Goal: Register for event/course

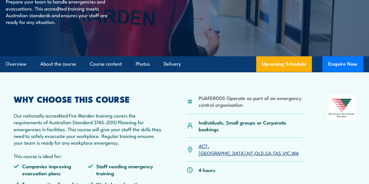
scroll to position [108, 0]
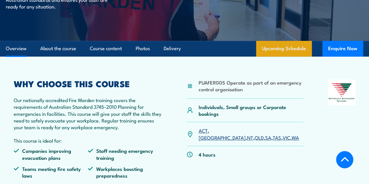
click at [293, 57] on link "Upcoming Schedule" at bounding box center [284, 49] width 56 height 16
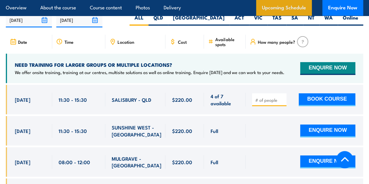
scroll to position [1071, 0]
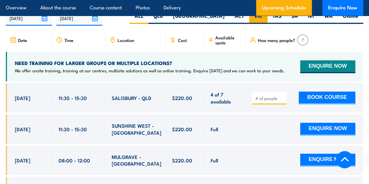
click at [255, 20] on label "VIC" at bounding box center [258, 18] width 18 height 11
click at [262, 16] on input "VIC" at bounding box center [264, 15] width 4 height 4
radio input "true"
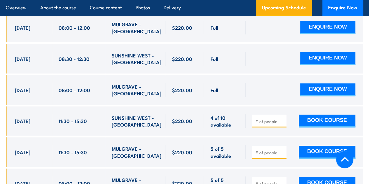
scroll to position [1176, 0]
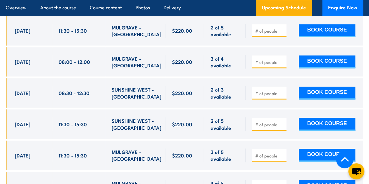
scroll to position [1421, 0]
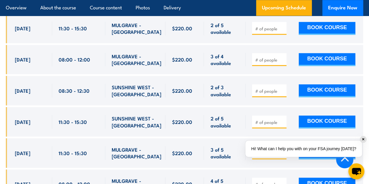
click at [364, 137] on div "✕" at bounding box center [363, 139] width 6 height 6
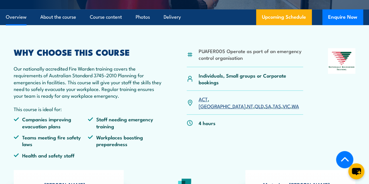
scroll to position [148, 0]
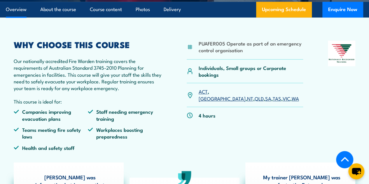
click at [283, 102] on link "VIC" at bounding box center [287, 98] width 8 height 7
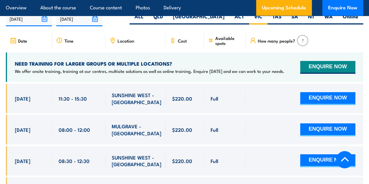
scroll to position [1071, 0]
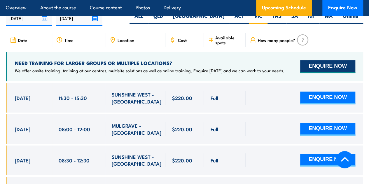
click at [331, 73] on button "ENQUIRE NOW" at bounding box center [327, 66] width 55 height 13
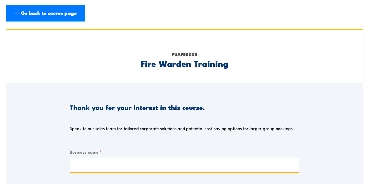
click at [214, 164] on input "Business name *" at bounding box center [185, 164] width 230 height 15
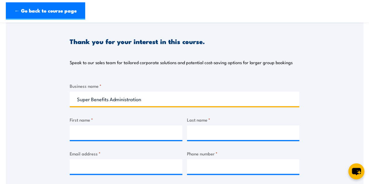
scroll to position [82, 0]
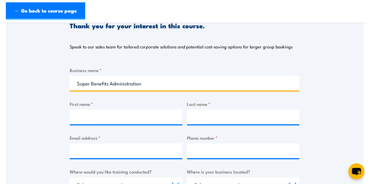
type input "Super Benefits Administration"
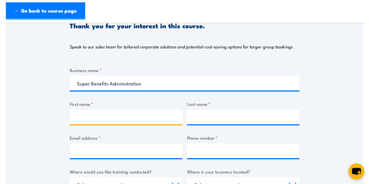
click at [159, 116] on input "First name *" at bounding box center [126, 117] width 113 height 15
type input "Narelle"
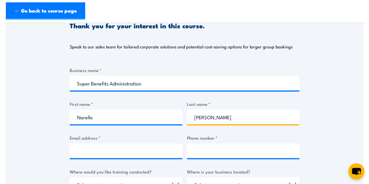
type input "Stiffle-Herold"
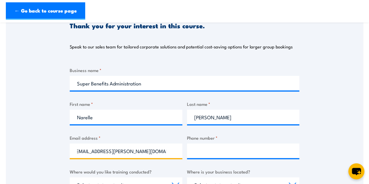
scroll to position [0, 5]
type input "narelle.stiffle-herold@superbenefits.com.au"
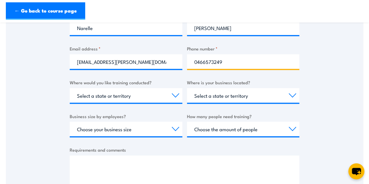
scroll to position [198, 0]
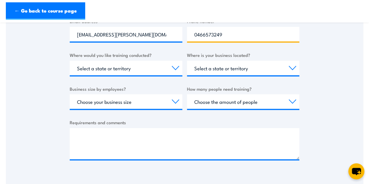
type input "0466573249"
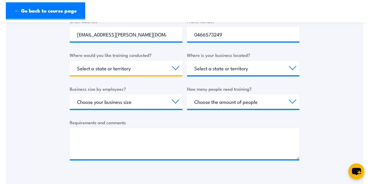
click at [177, 71] on select "Select a state or territory Nationally - multiple locations QLD NSW VIC SA ACT …" at bounding box center [126, 68] width 113 height 15
select select "VIC"
click at [70, 61] on select "Select a state or territory Nationally - multiple locations QLD NSW VIC SA ACT …" at bounding box center [126, 68] width 113 height 15
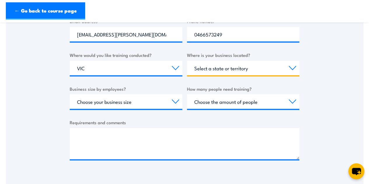
click at [293, 67] on select "Select a state or territory QLD NSW VIC SA ACT WA TAS NT" at bounding box center [243, 68] width 113 height 15
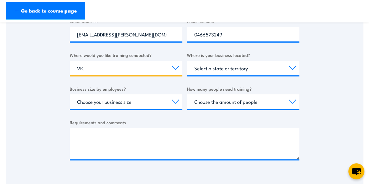
click at [178, 66] on select "Select a state or territory Nationally - multiple locations QLD NSW VIC SA ACT …" at bounding box center [126, 68] width 113 height 15
click at [70, 61] on select "Select a state or territory Nationally - multiple locations QLD NSW VIC SA ACT …" at bounding box center [126, 68] width 113 height 15
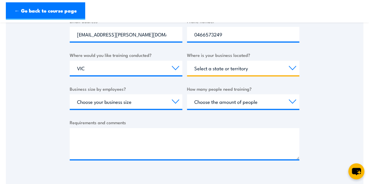
click at [292, 69] on select "Select a state or territory QLD NSW VIC SA ACT WA TAS NT" at bounding box center [243, 68] width 113 height 15
select select "VIC"
click at [187, 61] on select "Select a state or territory QLD NSW VIC SA ACT WA TAS NT" at bounding box center [243, 68] width 113 height 15
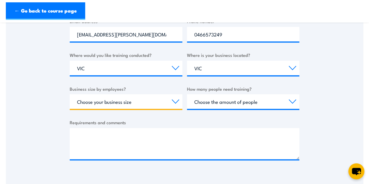
click at [178, 101] on select "Choose your business size 1 to 19 20 to 199 200+" at bounding box center [126, 101] width 113 height 15
select select "1 to 19"
click at [70, 94] on select "Choose your business size 1 to 19 20 to 199 200+" at bounding box center [126, 101] width 113 height 15
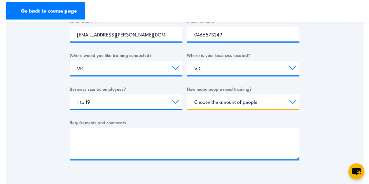
click at [293, 102] on select "Choose the amount of people 1 to 4 5 to 19 20+" at bounding box center [243, 101] width 113 height 15
select select "5 to 19"
click at [187, 94] on select "Choose the amount of people 1 to 4 5 to 19 20+" at bounding box center [243, 101] width 113 height 15
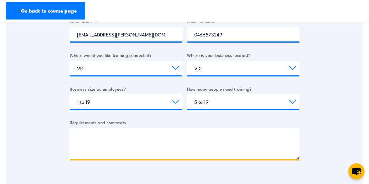
click at [150, 132] on textarea "Requirements and comments" at bounding box center [185, 143] width 230 height 31
type textarea "G"
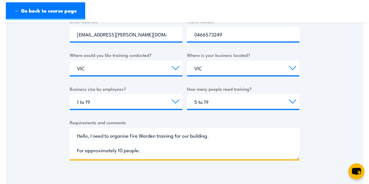
click at [227, 134] on textarea "Hello, I need to organise Fire Warden training for our building. For approximat…" at bounding box center [185, 143] width 230 height 31
click at [285, 141] on textarea "Hello, I need to organise Fire Warden training for our building. For approximat…" at bounding box center [185, 143] width 230 height 31
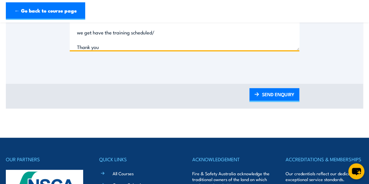
scroll to position [310, 0]
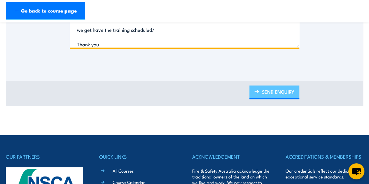
type textarea "Hello, I need to organise Fire Warden training for our building. For approximat…"
click at [283, 90] on link "SEND ENQUIRY" at bounding box center [274, 92] width 50 height 14
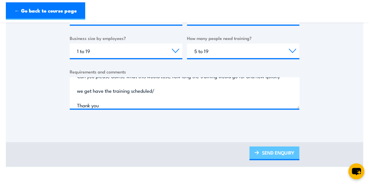
scroll to position [0, 0]
